Goal: Information Seeking & Learning: Check status

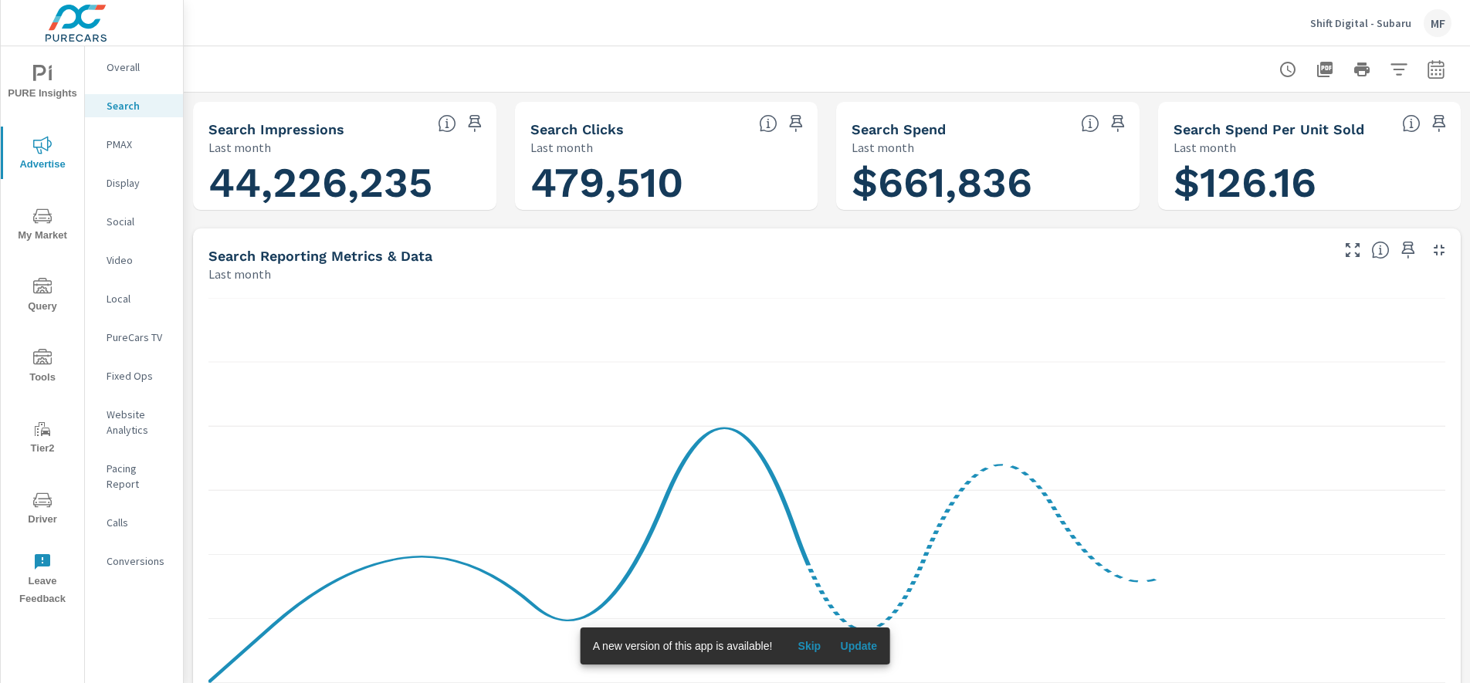
scroll to position [2812, 0]
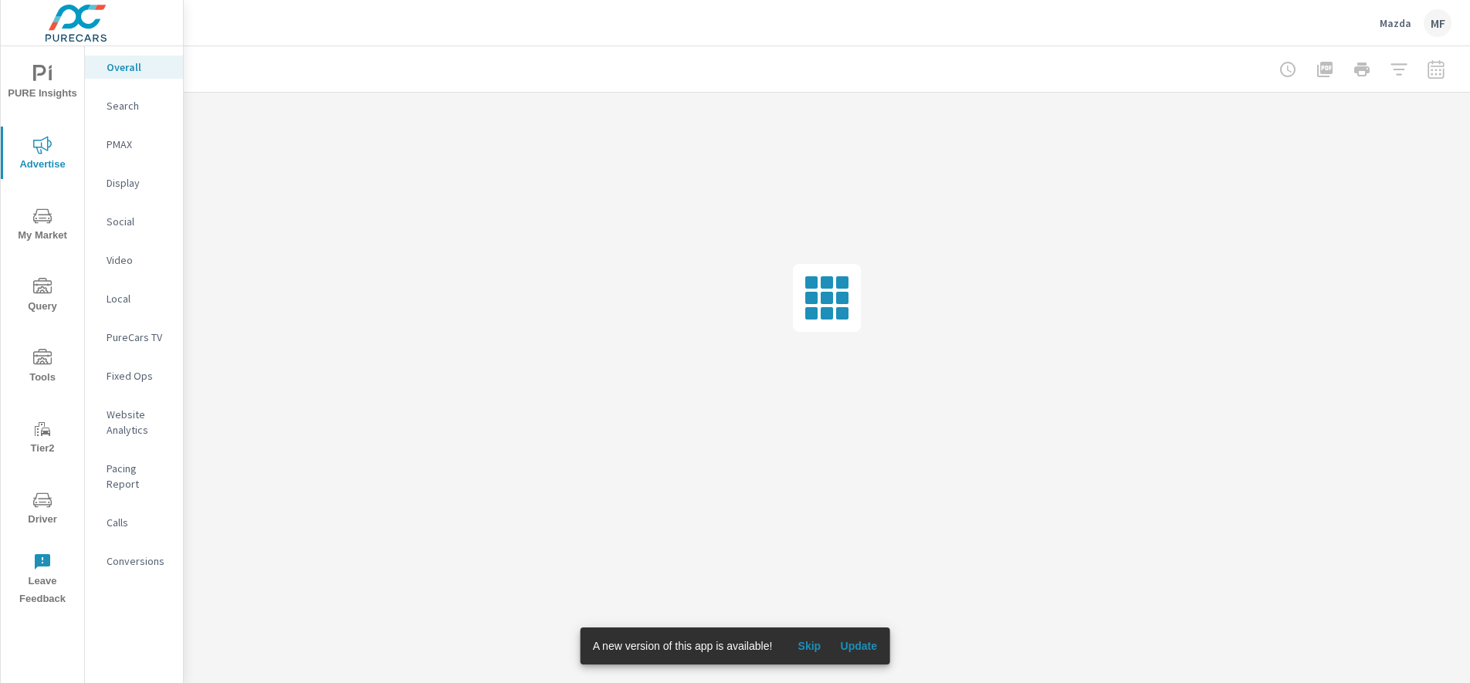
click at [860, 641] on span "Update" at bounding box center [858, 646] width 37 height 14
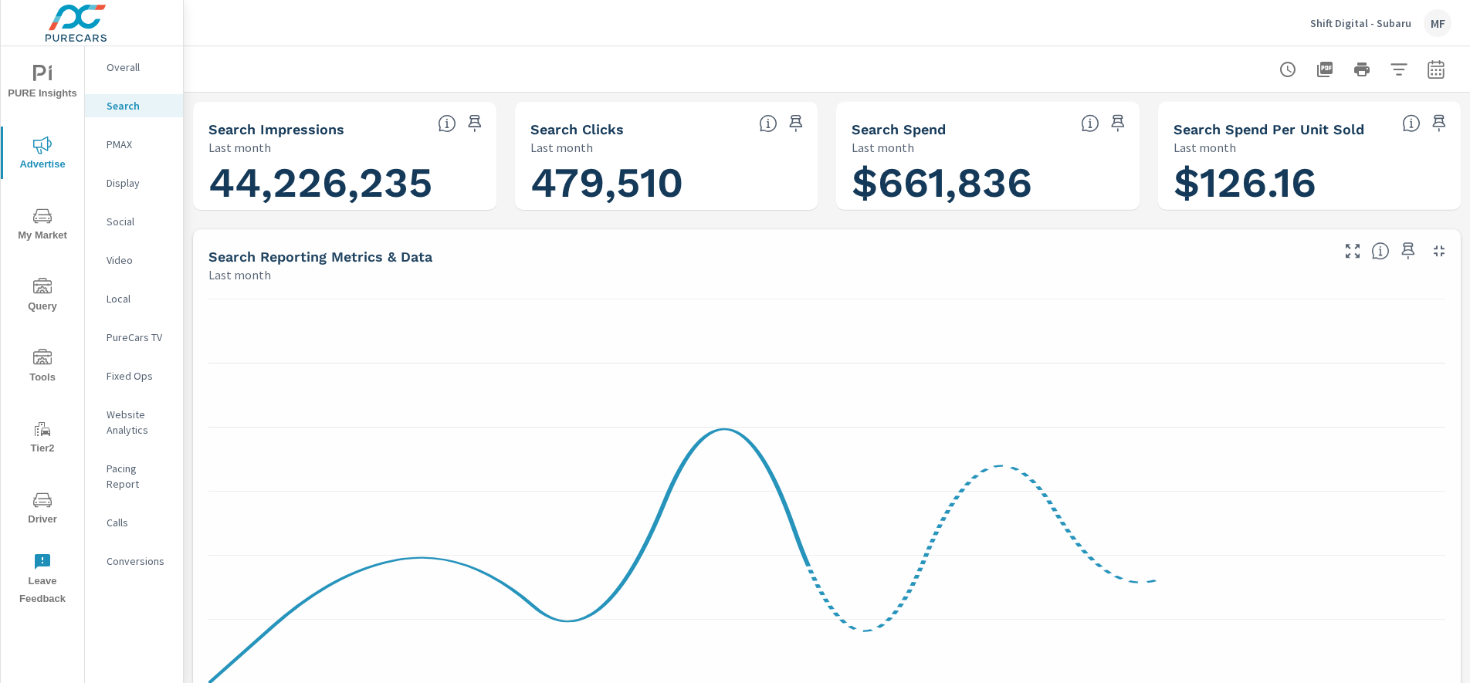
scroll to position [2812, 0]
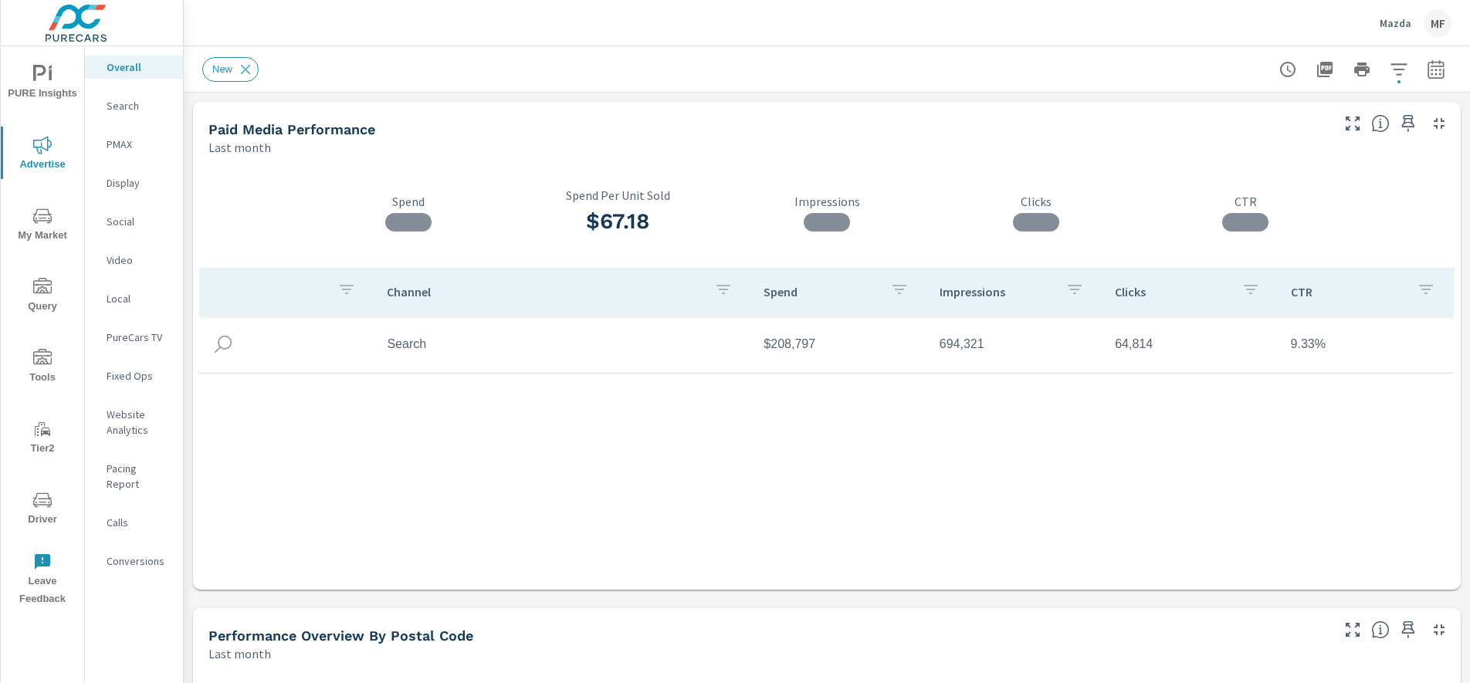
scroll to position [2928, 0]
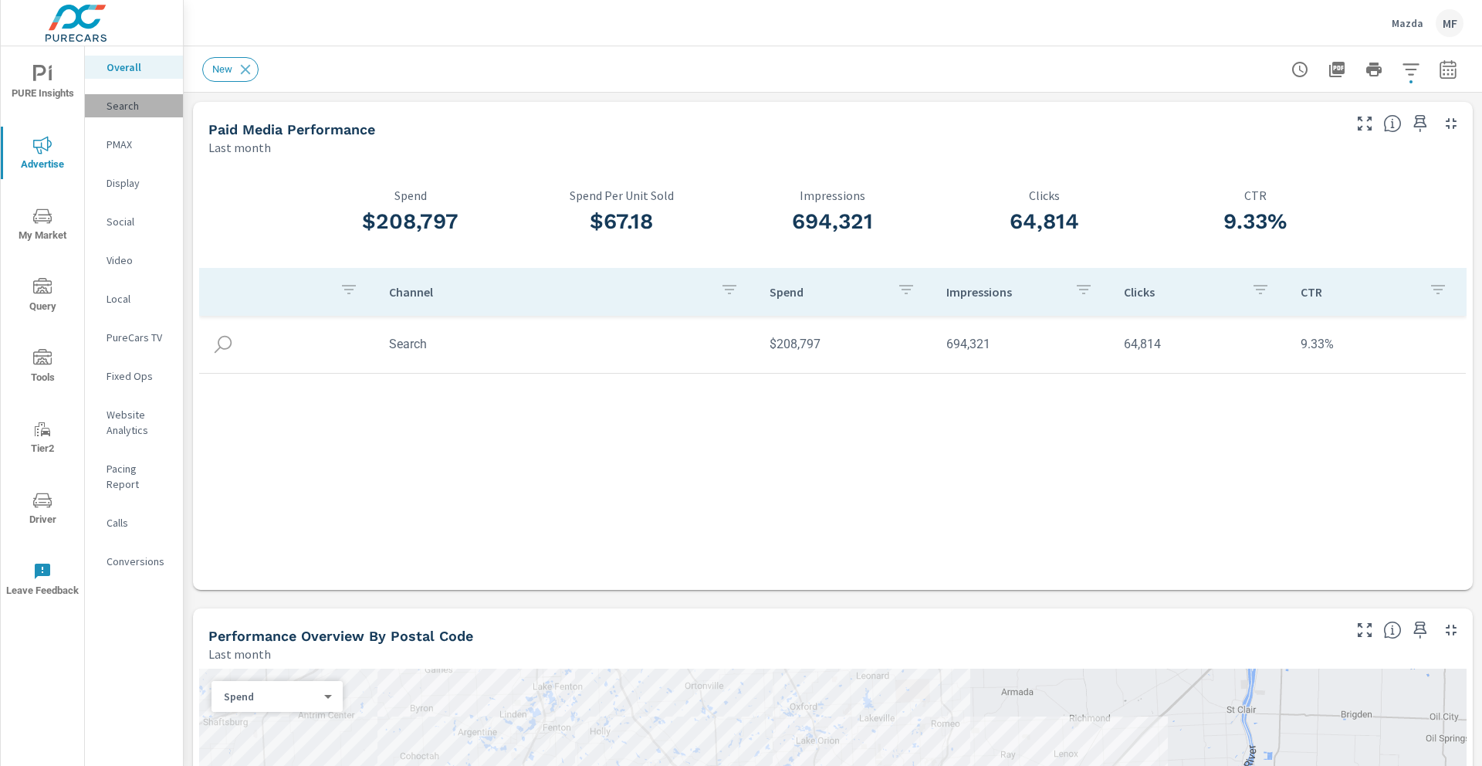
click at [126, 112] on p "Search" at bounding box center [139, 105] width 64 height 15
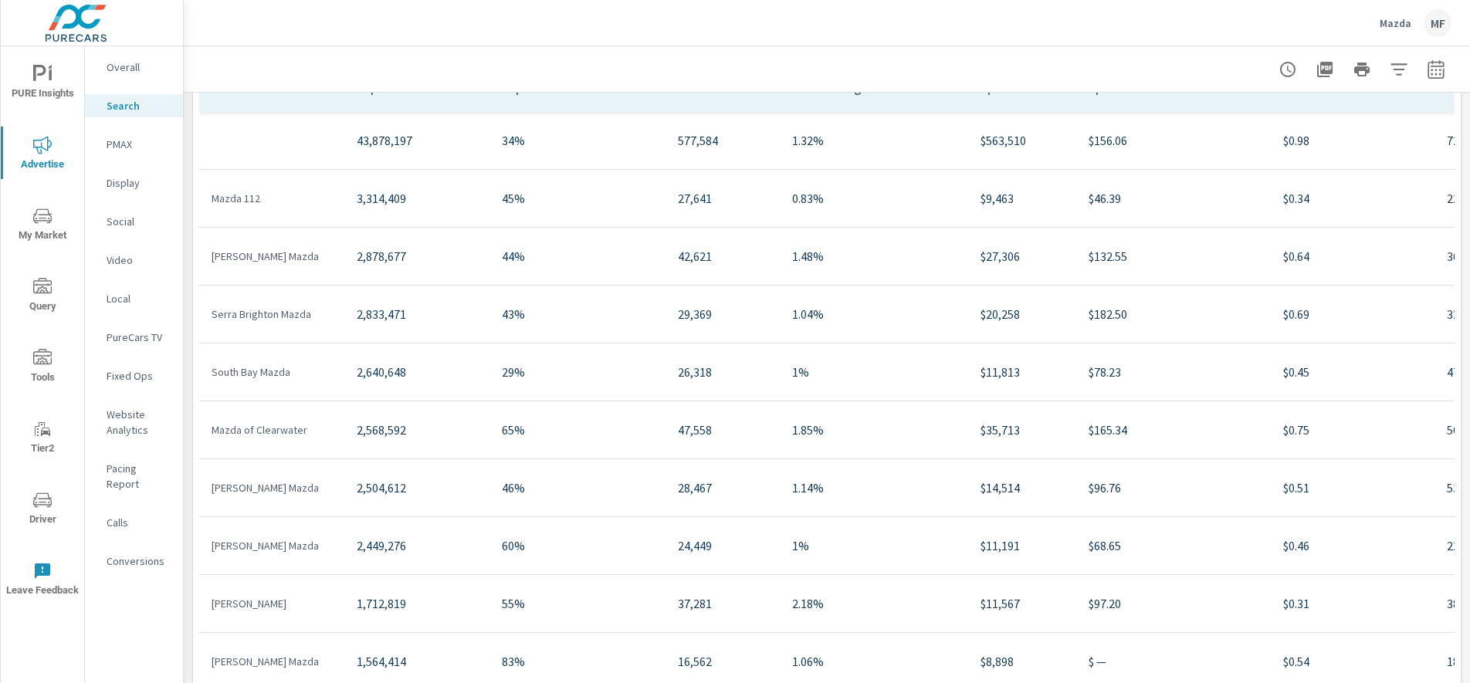
scroll to position [736, 0]
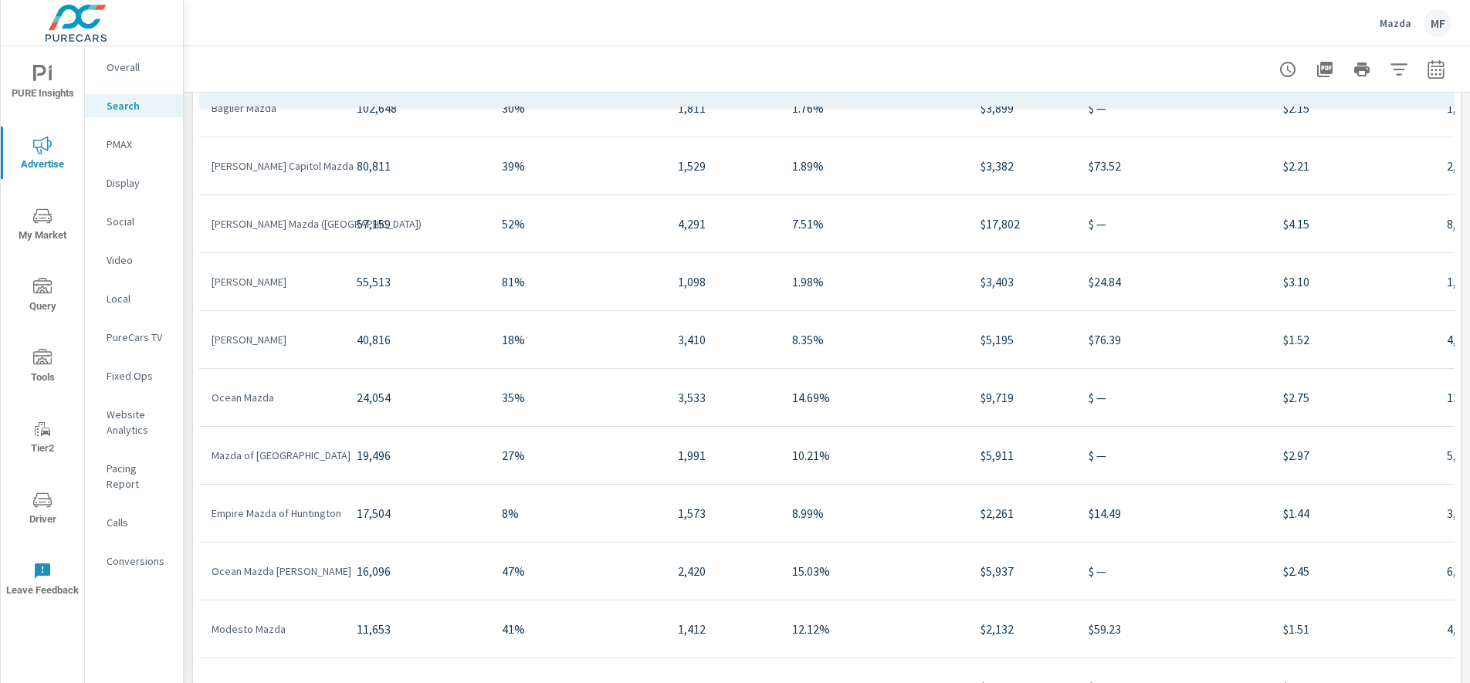
scroll to position [2940, 0]
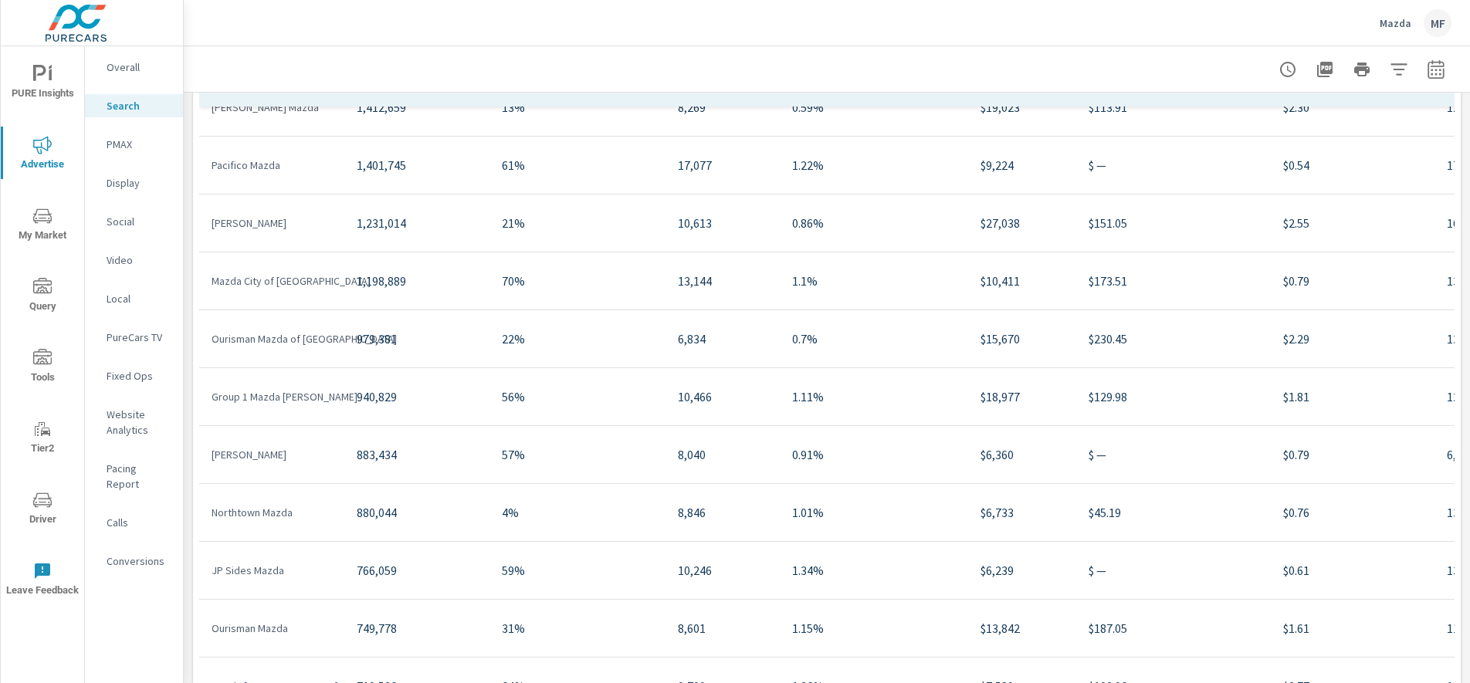
scroll to position [183, 0]
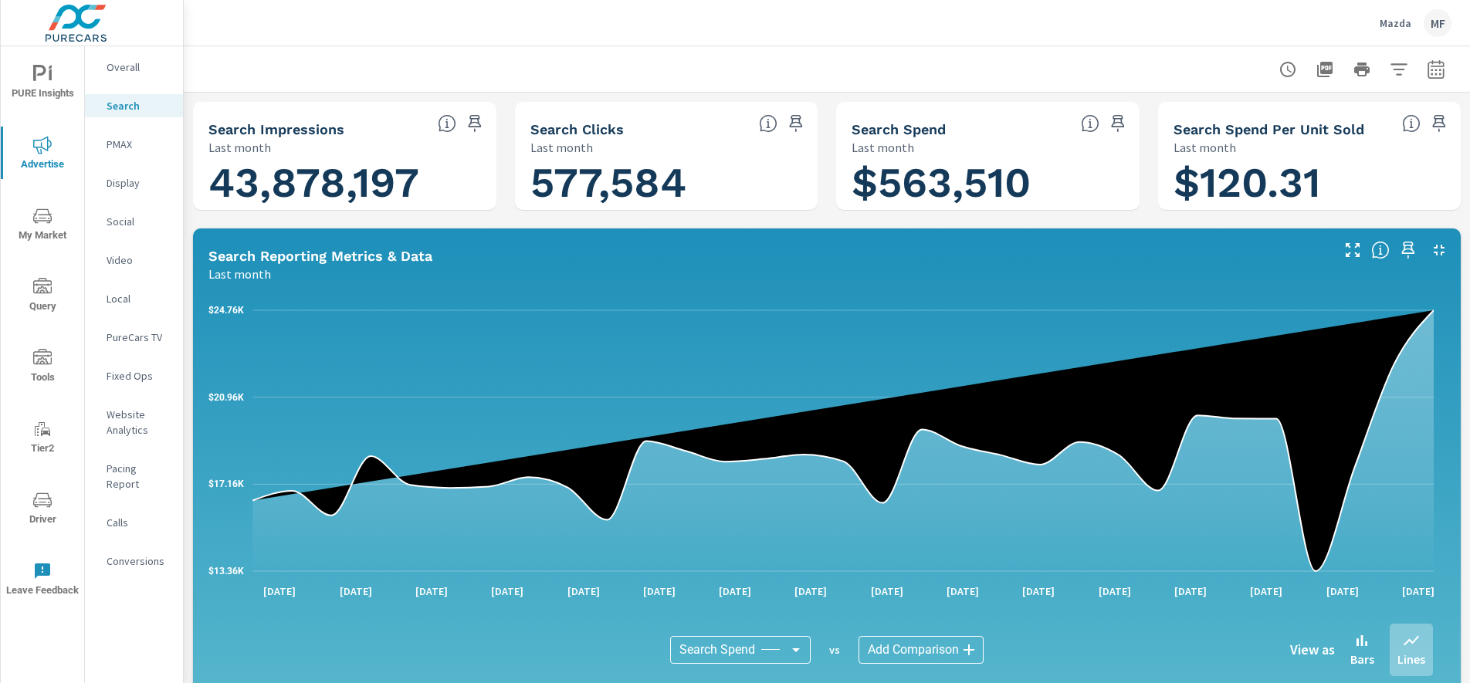
click at [130, 147] on p "PMAX" at bounding box center [139, 144] width 64 height 15
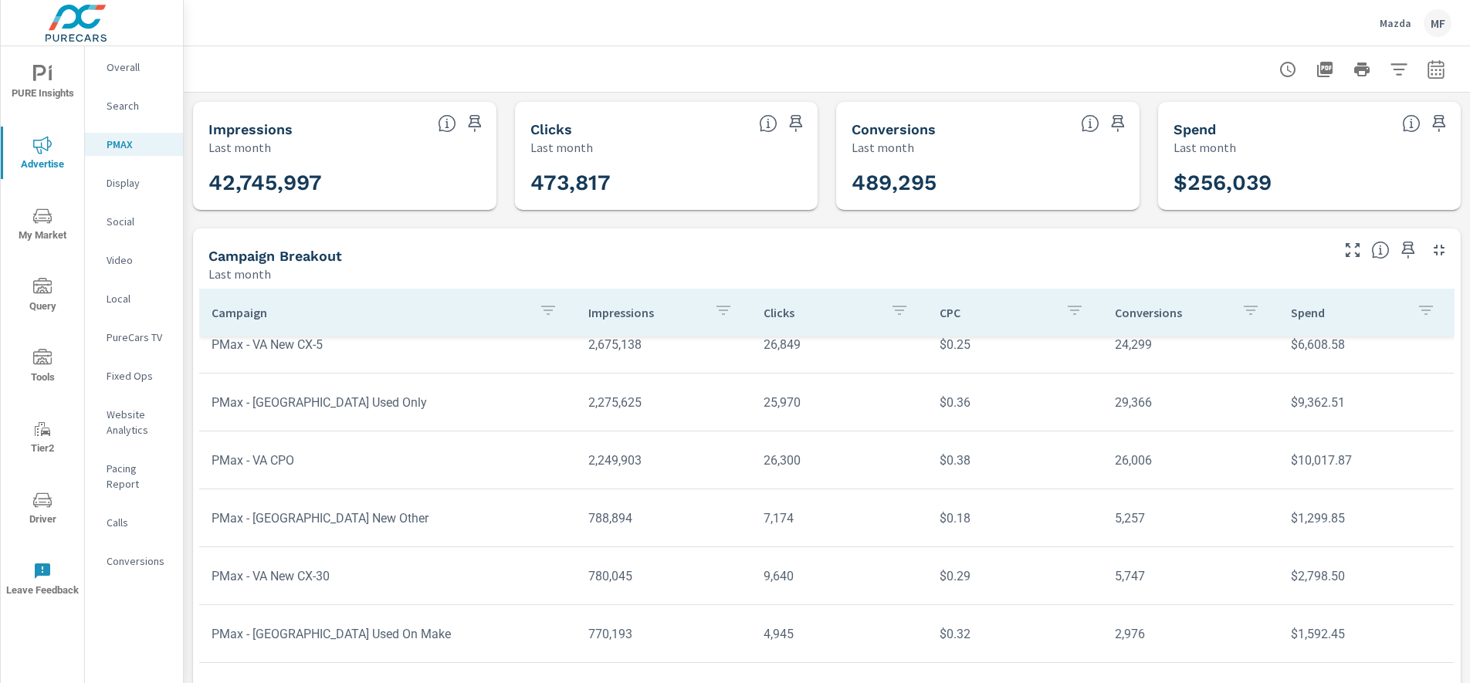
scroll to position [406, 0]
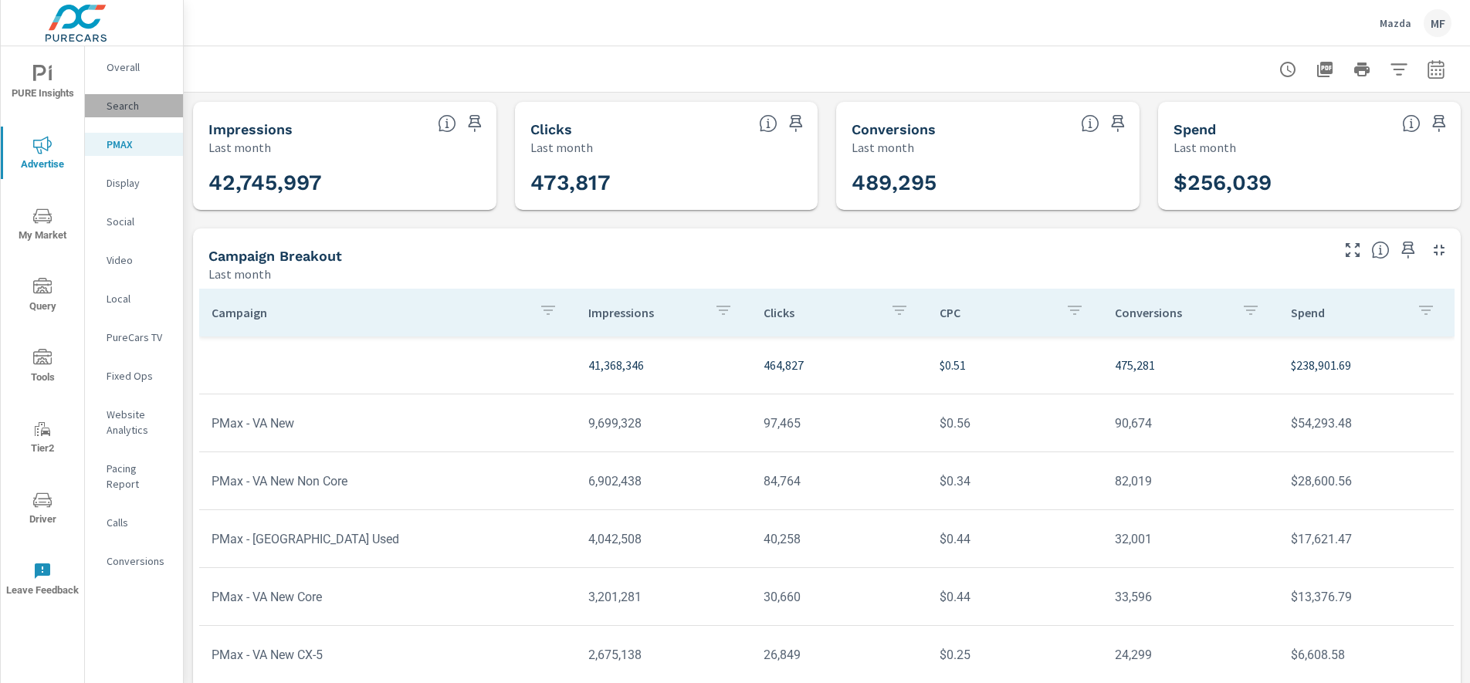
click at [127, 98] on p "Search" at bounding box center [139, 105] width 64 height 15
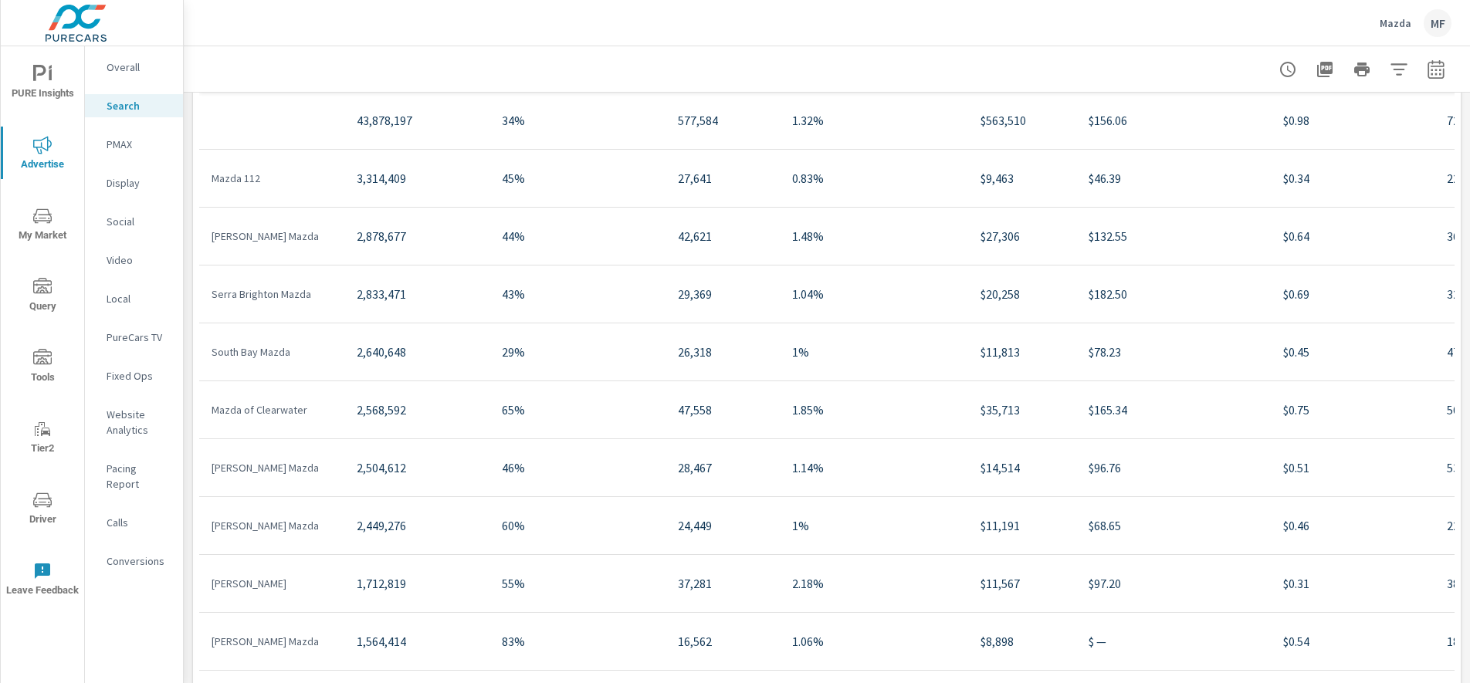
scroll to position [1200, 0]
click at [120, 224] on p "Social" at bounding box center [139, 221] width 64 height 15
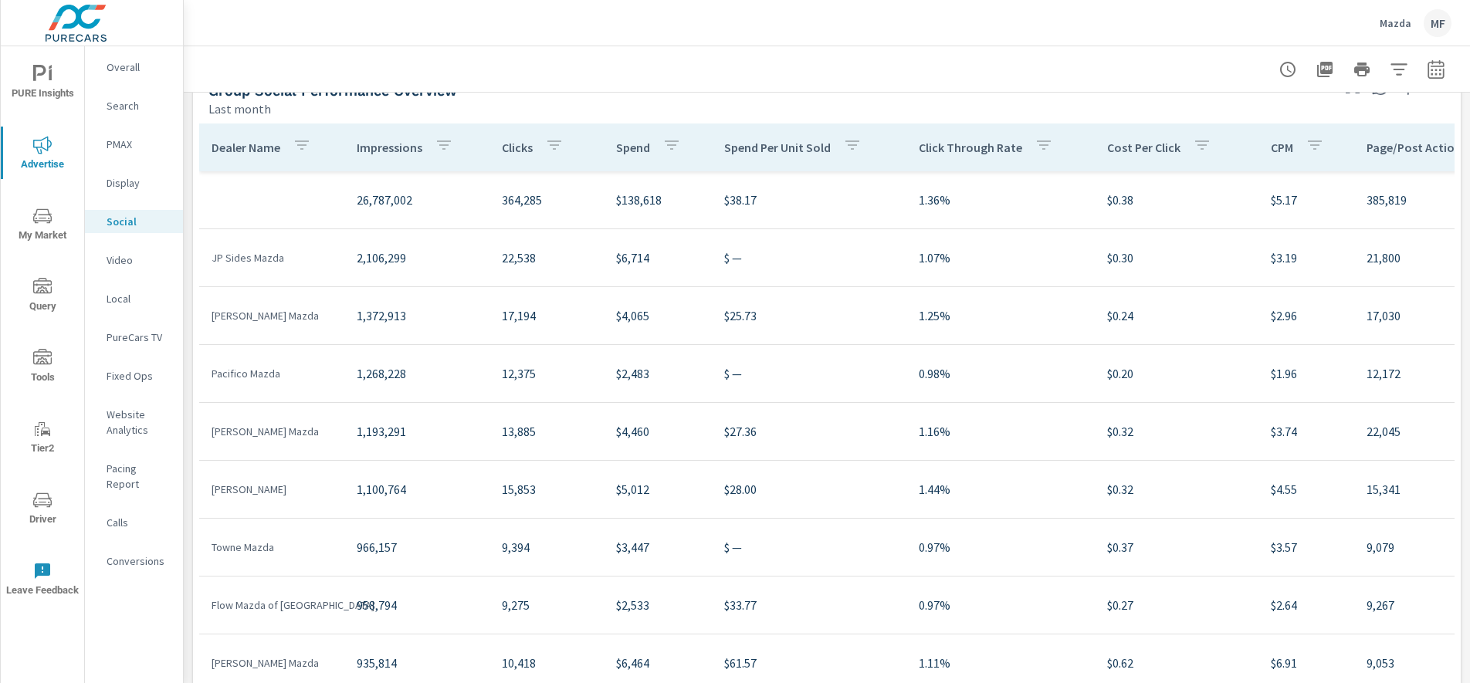
scroll to position [791, 0]
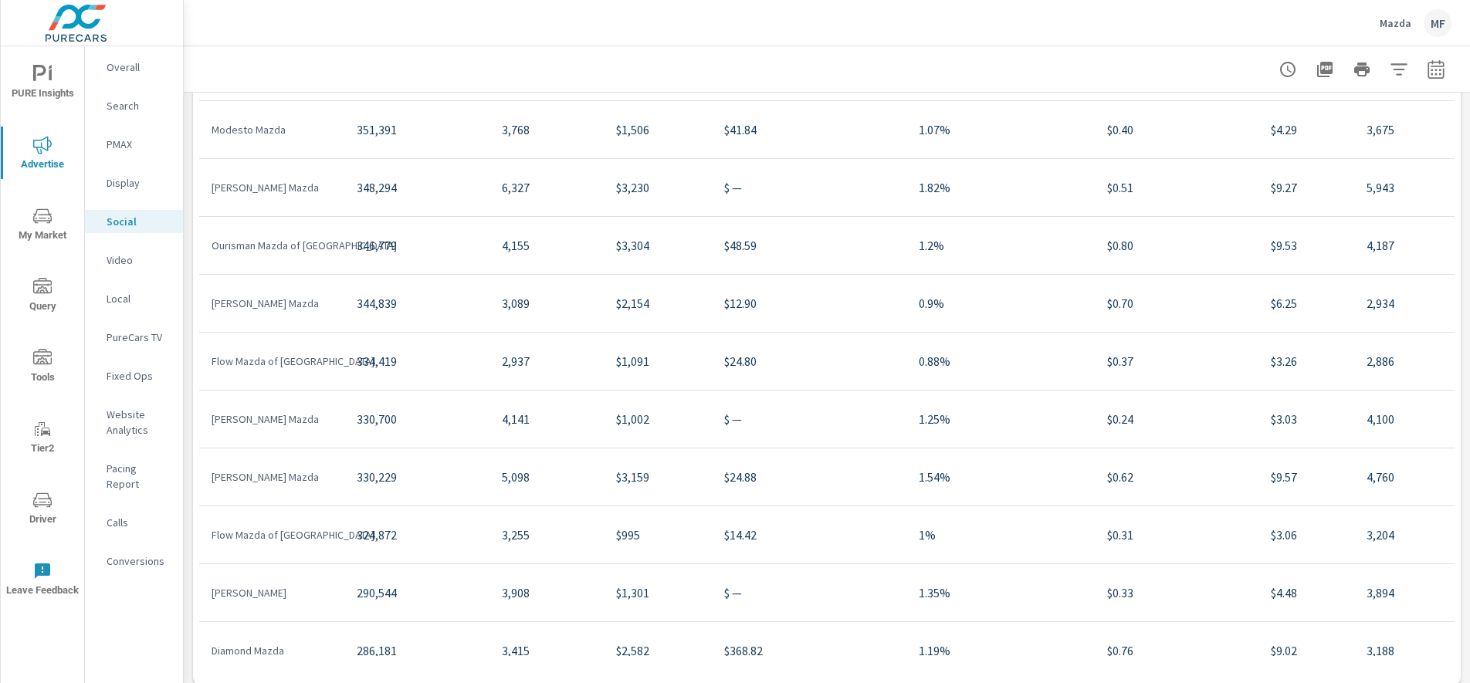
scroll to position [1752, 0]
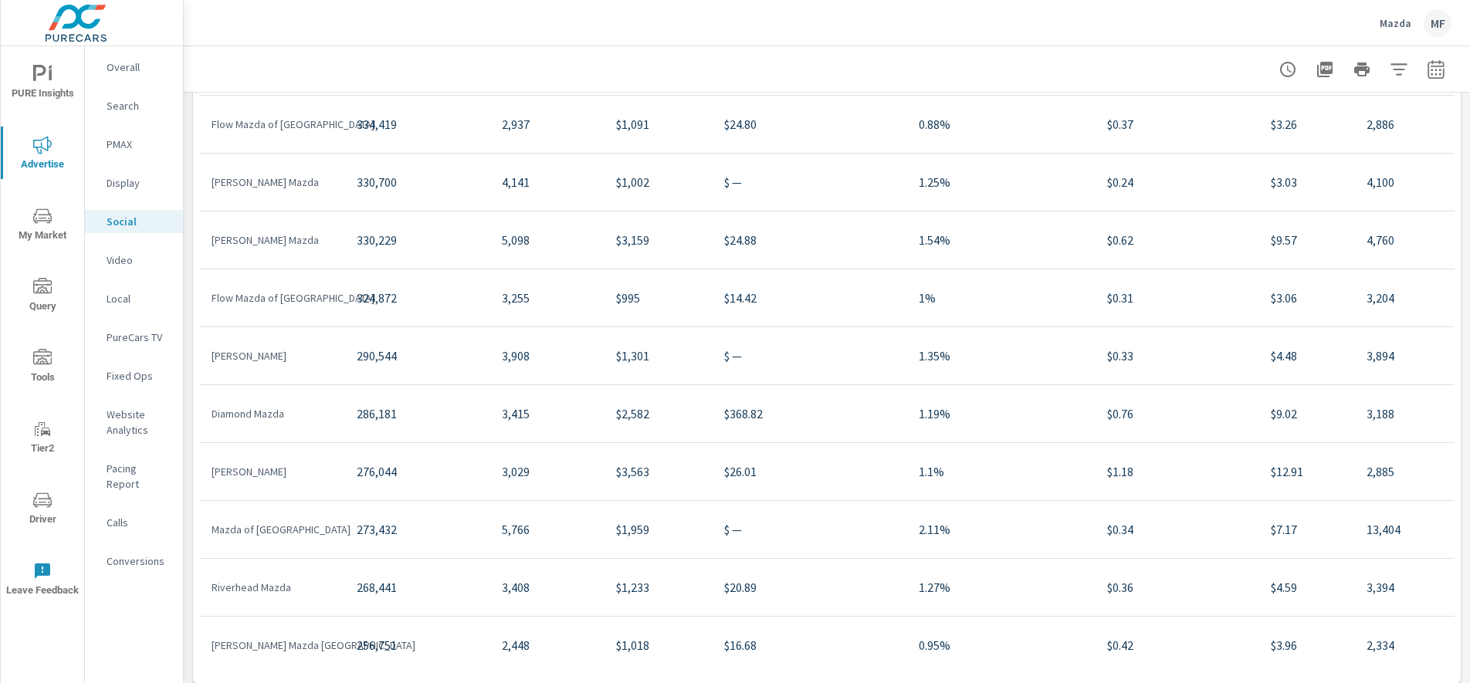
click at [108, 137] on p "PMAX" at bounding box center [139, 144] width 64 height 15
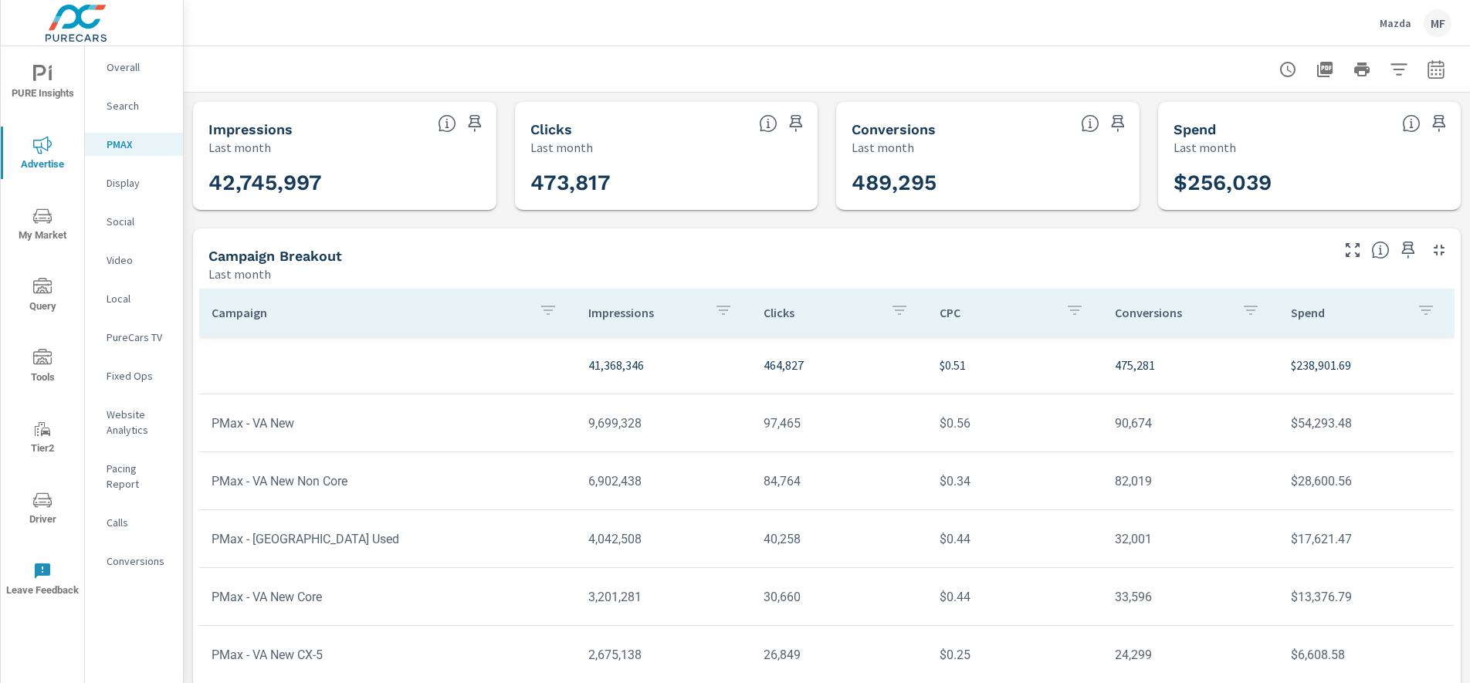
click at [127, 107] on p "Search" at bounding box center [139, 105] width 64 height 15
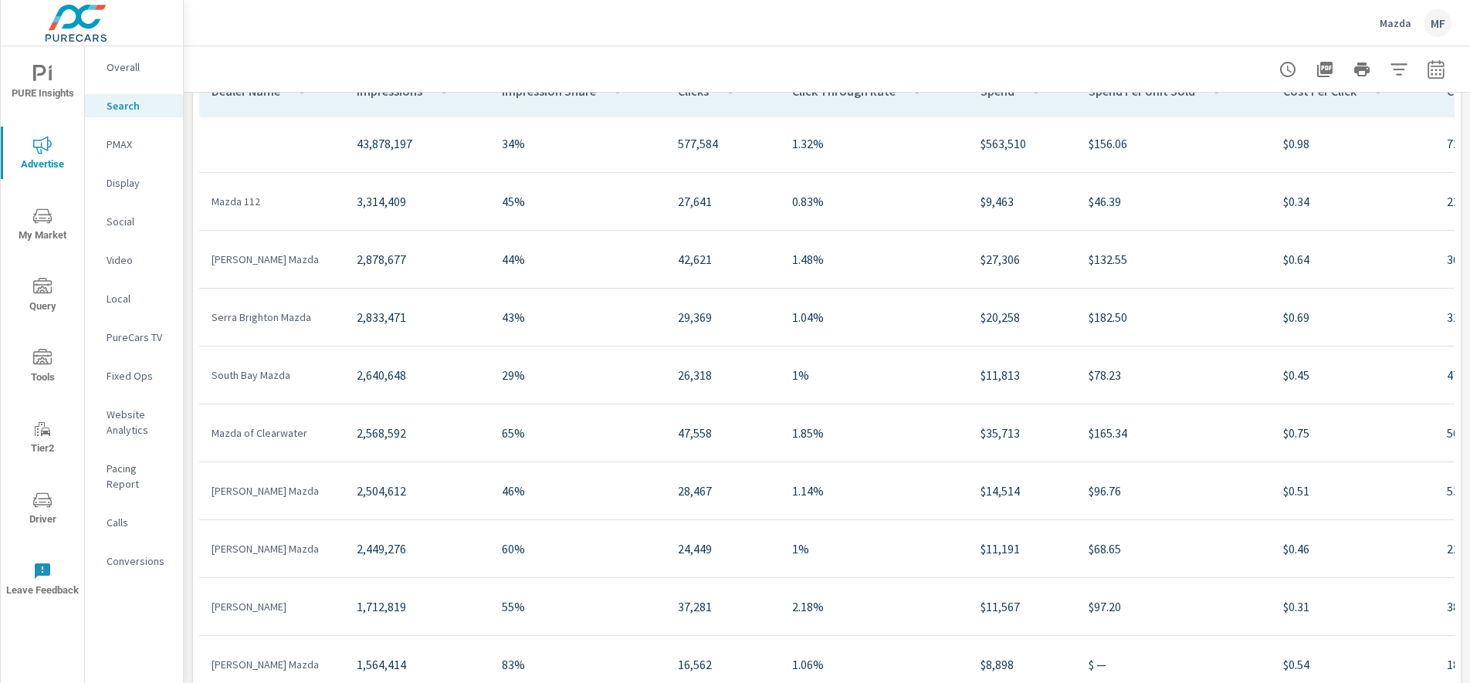
scroll to position [609, 0]
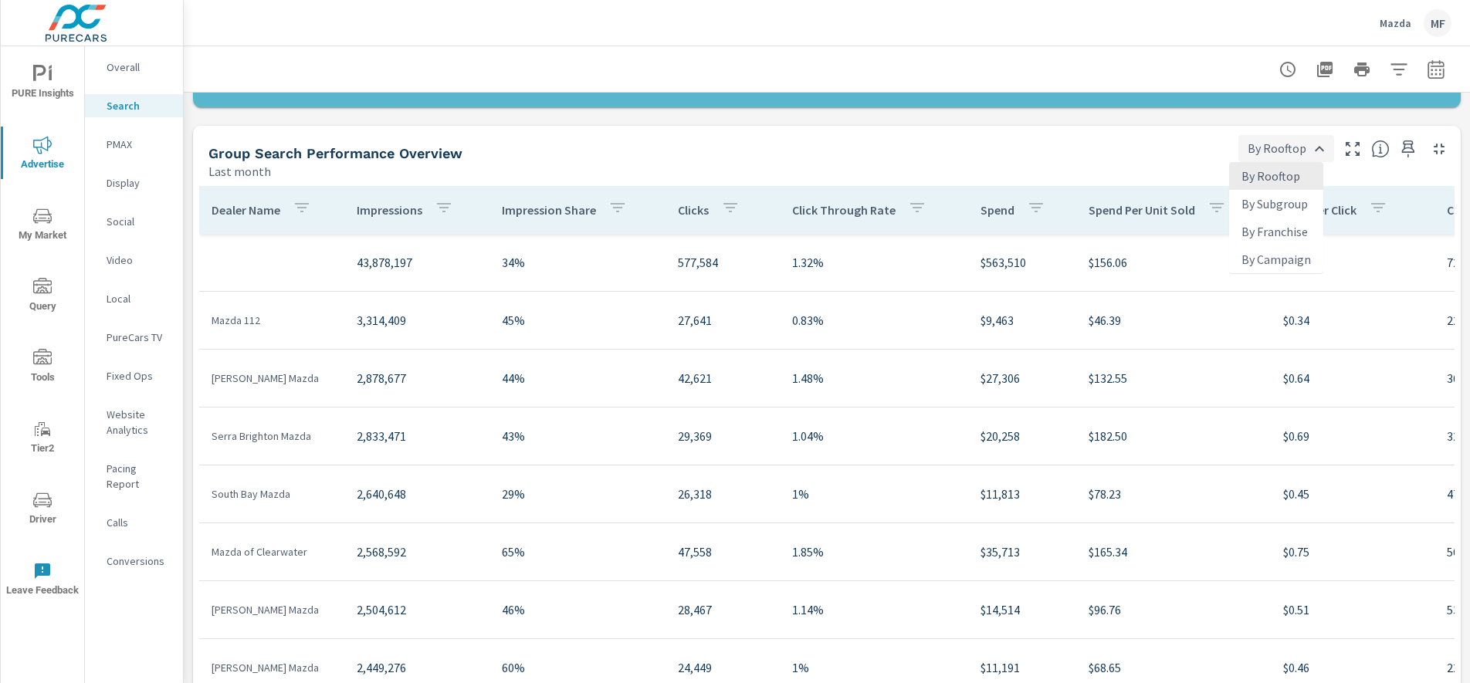
click at [1315, 144] on body "PURE Insights Advertise My Market Query Tools Tier2 Driver Leave Feedback Overa…" at bounding box center [735, 341] width 1470 height 683
click at [1273, 261] on li "By Campaign" at bounding box center [1276, 259] width 94 height 28
type input "By Campaign"
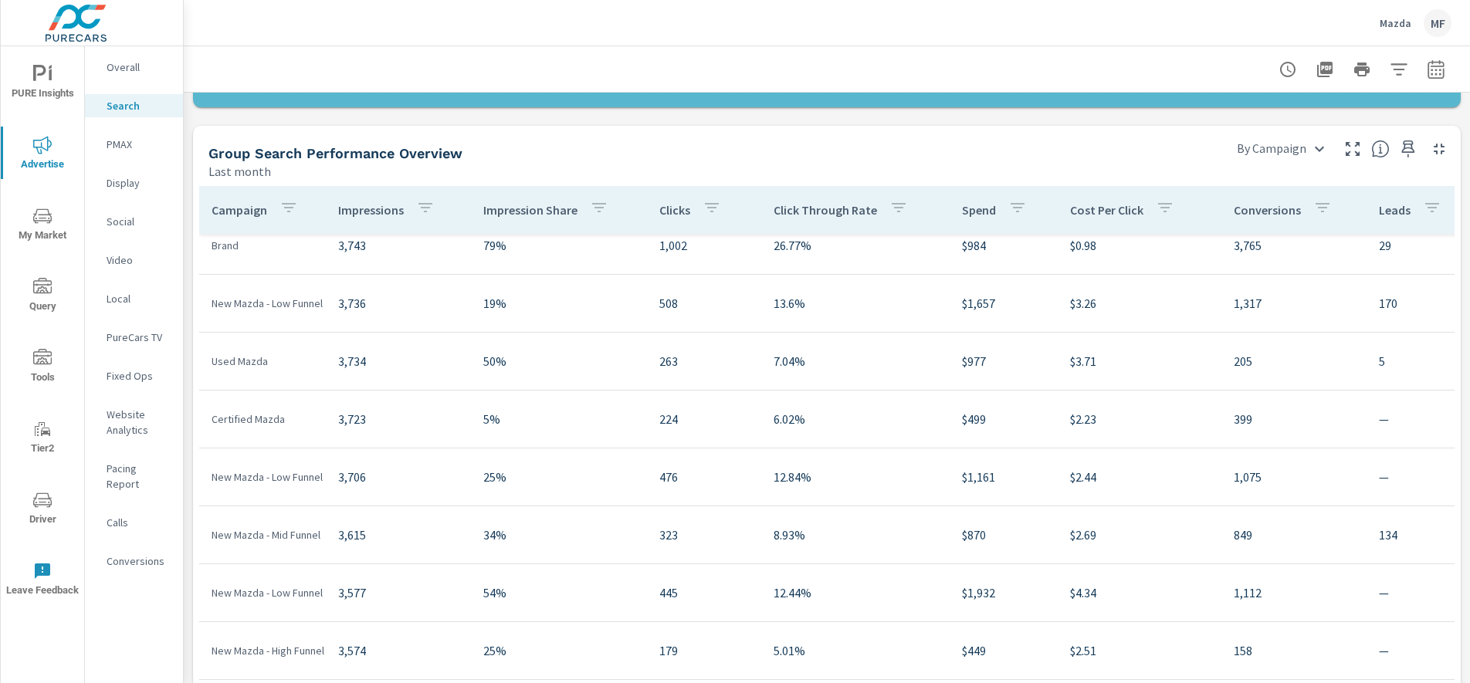
scroll to position [13102, 682]
